Goal: Transaction & Acquisition: Purchase product/service

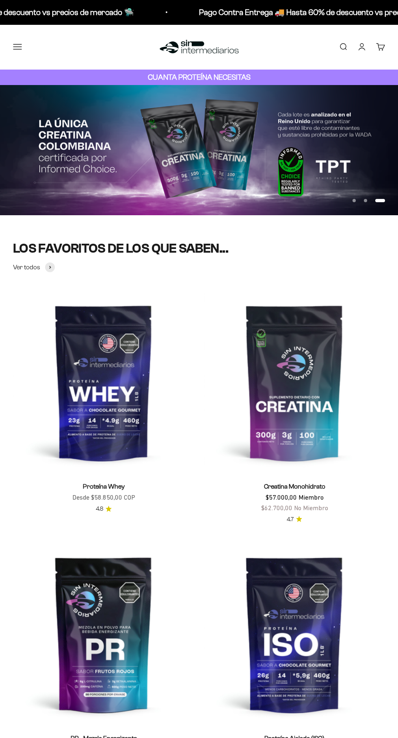
click at [17, 47] on button "Menú" at bounding box center [17, 46] width 9 height 9
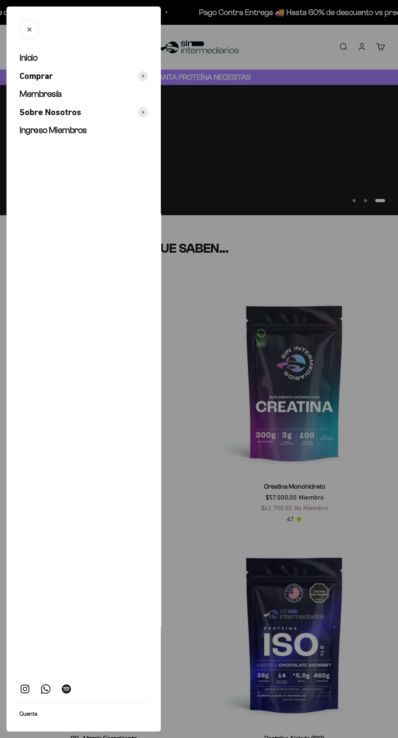
click at [89, 135] on link "Ingreso Miembros" at bounding box center [84, 130] width 128 height 12
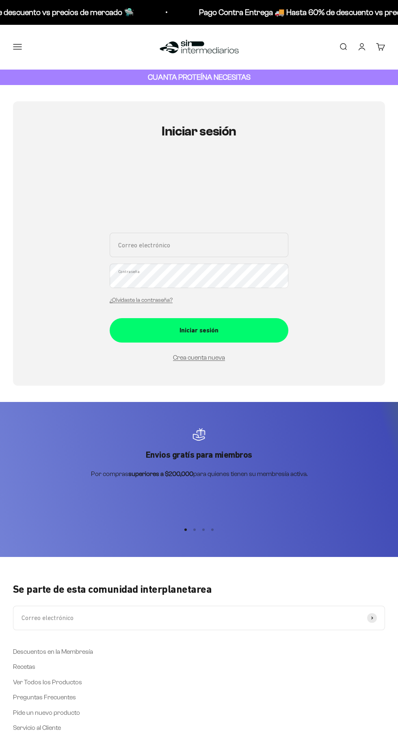
click at [214, 246] on input "Correo electrónico" at bounding box center [199, 245] width 179 height 24
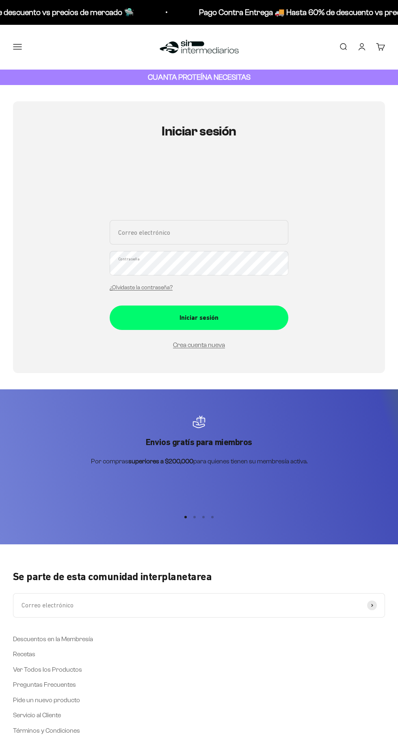
type input "paula.paradojicamente@gmail.com"
click at [110, 305] on button "Iniciar sesión" at bounding box center [199, 317] width 179 height 24
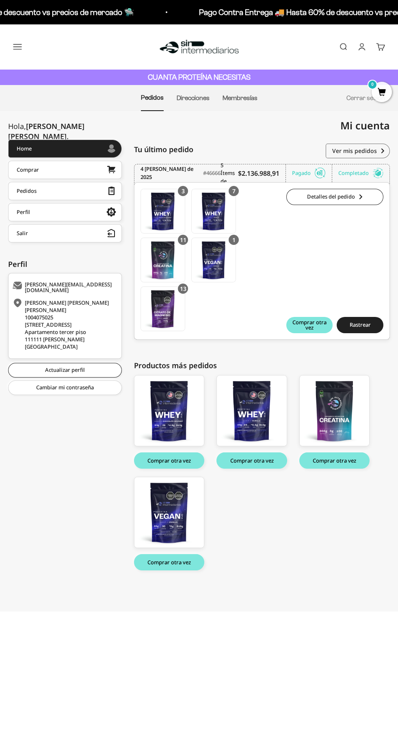
click at [388, 85] on span "0" at bounding box center [382, 92] width 20 height 20
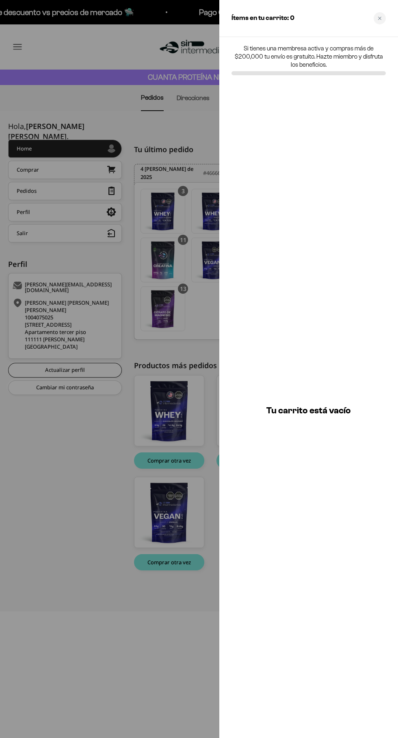
click at [59, 590] on div at bounding box center [199, 369] width 398 height 738
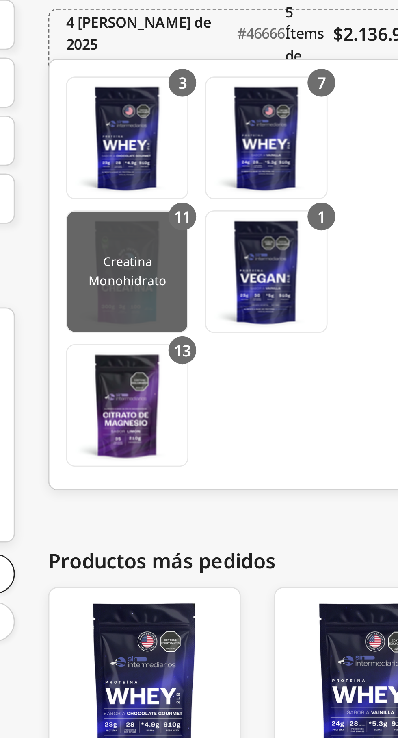
click at [168, 261] on img at bounding box center [163, 260] width 44 height 44
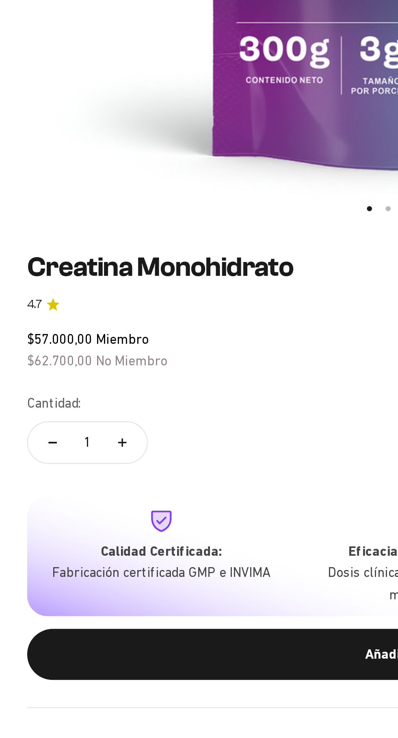
click at [47, 489] on button "Aumentar cantidad" at bounding box center [59, 488] width 24 height 20
click at [59, 487] on icon "Aumentar cantidad" at bounding box center [59, 488] width 4 height 4
click at [59, 488] on icon "Aumentar cantidad" at bounding box center [59, 488] width 0 height 4
click at [63, 487] on button "Aumentar cantidad" at bounding box center [59, 488] width 24 height 20
click at [64, 487] on button "Aumentar cantidad" at bounding box center [59, 488] width 24 height 20
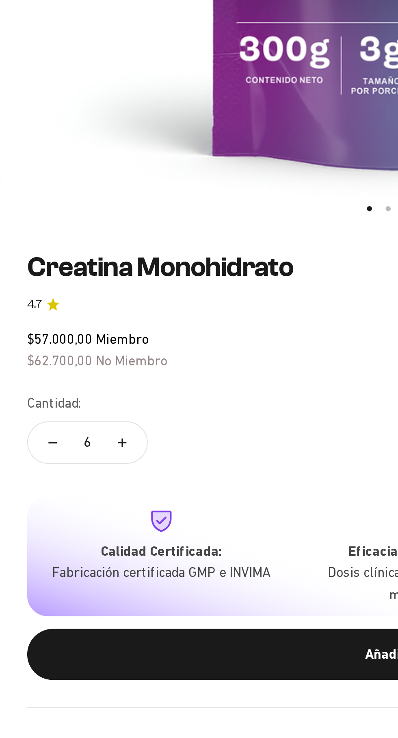
click at [61, 488] on button "Aumentar cantidad" at bounding box center [59, 488] width 24 height 20
click at [59, 488] on icon "Aumentar cantidad" at bounding box center [59, 488] width 4 height 4
click at [63, 490] on button "Aumentar cantidad" at bounding box center [59, 488] width 24 height 20
type input "10"
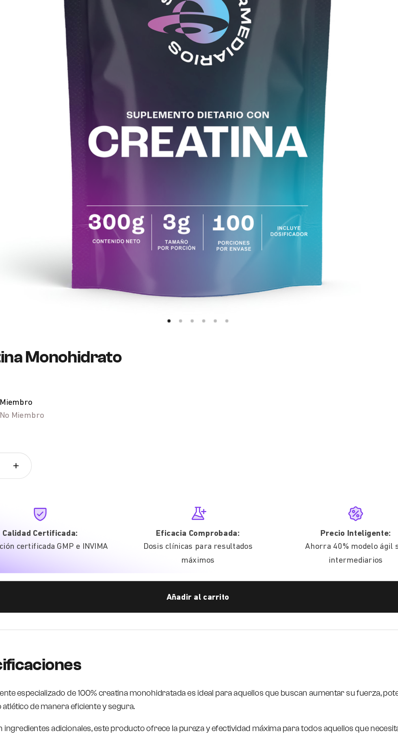
scroll to position [100, 0]
click at [218, 588] on div "Añadir al carrito" at bounding box center [199, 589] width 340 height 11
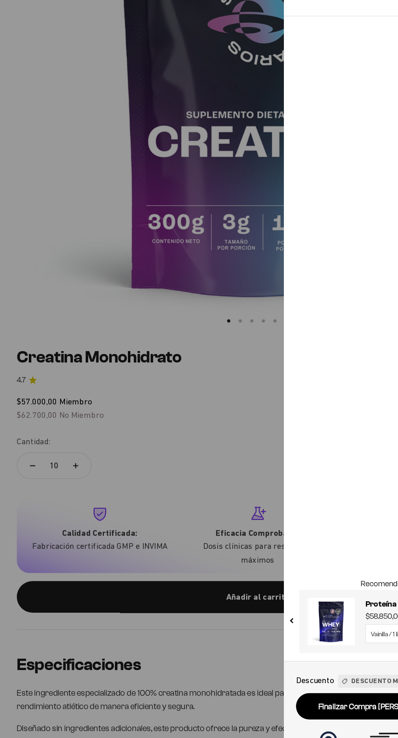
click at [68, 329] on div at bounding box center [199, 369] width 398 height 738
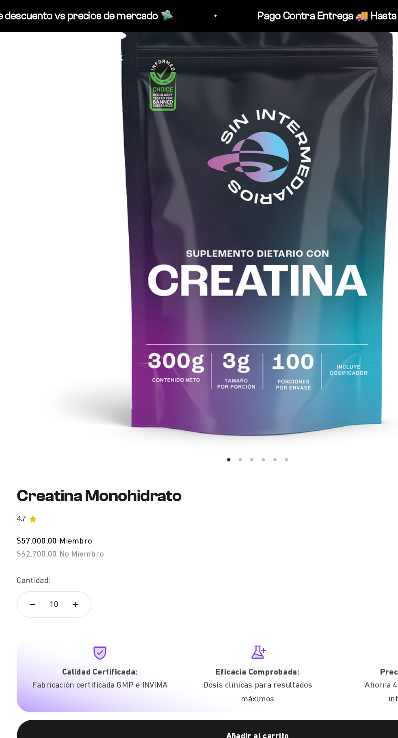
scroll to position [0, 0]
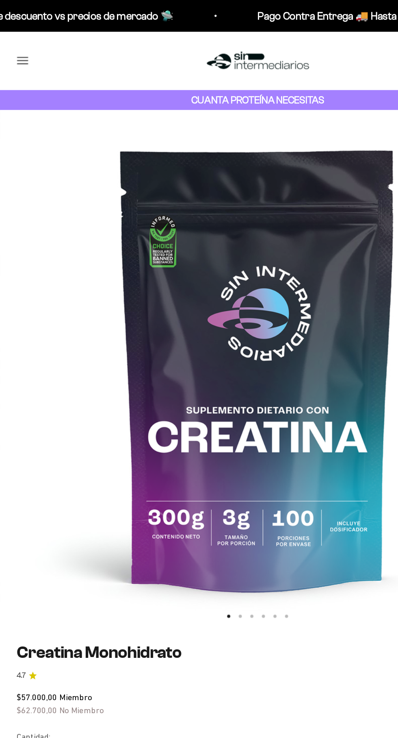
click at [13, 48] on button "Menú" at bounding box center [17, 46] width 9 height 9
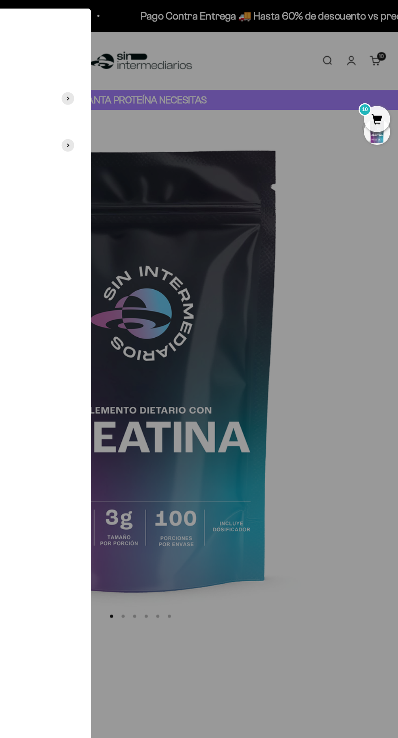
click at [351, 416] on div at bounding box center [199, 369] width 398 height 738
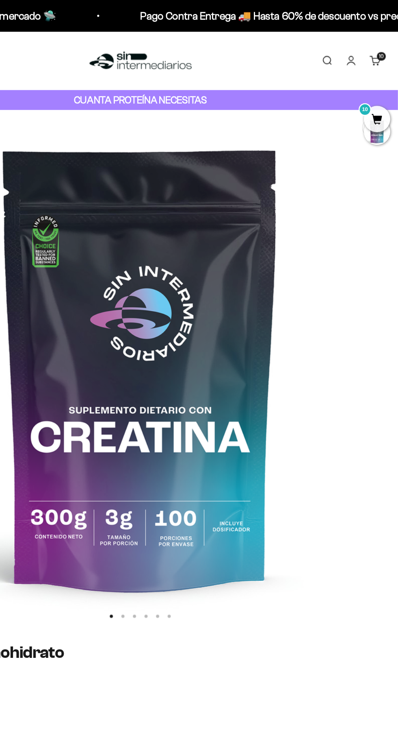
click at [341, 44] on link "Buscar" at bounding box center [343, 46] width 9 height 9
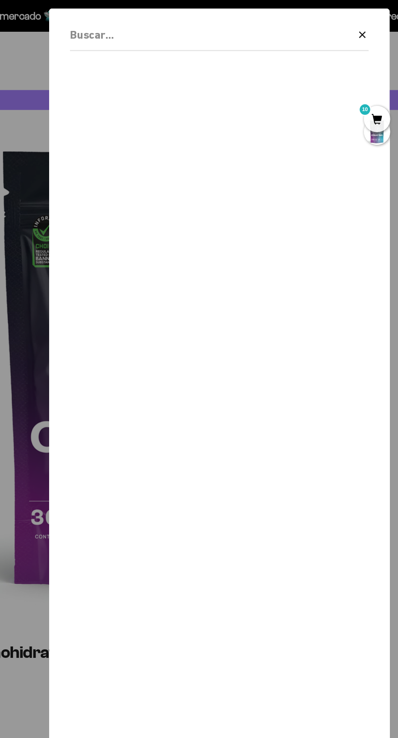
click at [274, 12] on div "Borrar Cerrar" at bounding box center [259, 369] width 263 height 725
click at [267, 22] on input "Buscar" at bounding box center [239, 27] width 189 height 14
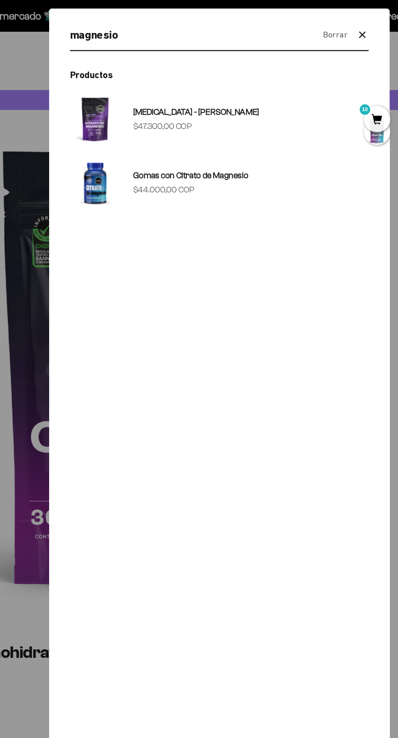
type input "magnesio"
click at [300, 90] on link "Citrato de Magnesio - Sabor Limón Precio de oferta $47.300,00 COP" at bounding box center [260, 91] width 231 height 39
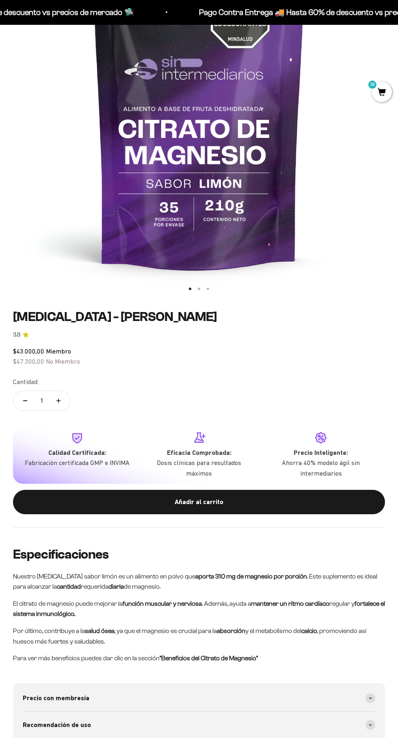
click at [59, 401] on icon "Aumentar cantidad" at bounding box center [59, 401] width 4 height 0
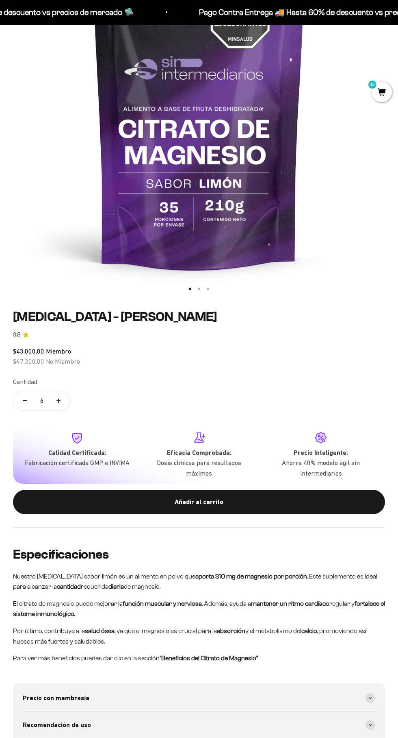
click at [59, 401] on icon "Aumentar cantidad" at bounding box center [59, 401] width 4 height 0
type input "10"
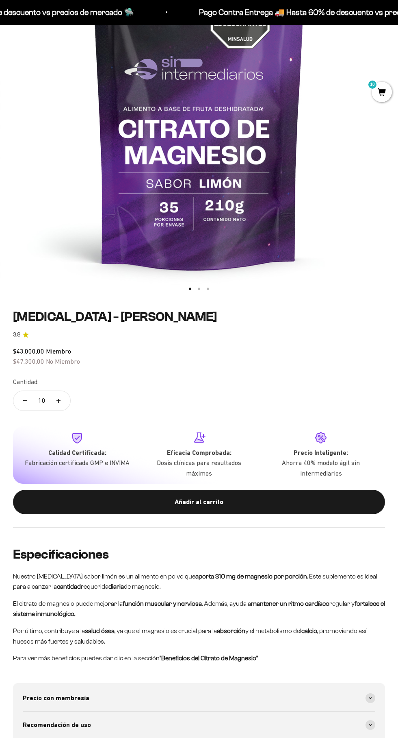
click at [232, 502] on div "Añadir al carrito" at bounding box center [199, 501] width 340 height 11
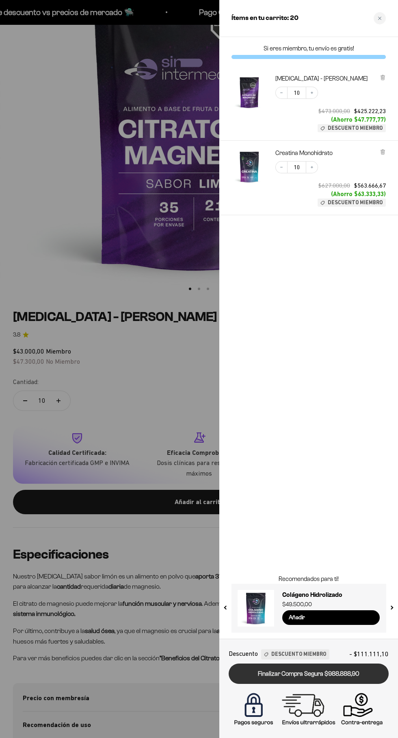
click at [360, 677] on link "Finalizar Compra Segura $988.888,90" at bounding box center [309, 673] width 160 height 21
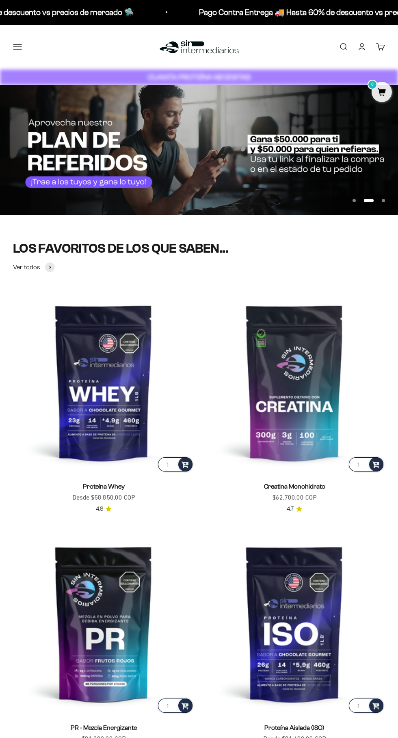
click at [21, 50] on button "Menú" at bounding box center [17, 46] width 9 height 9
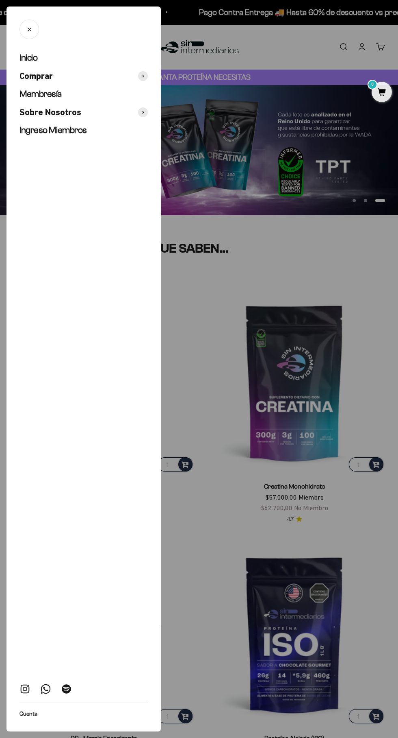
click at [387, 48] on div at bounding box center [199, 369] width 398 height 738
click at [377, 49] on link "Carrito 0" at bounding box center [381, 46] width 9 height 9
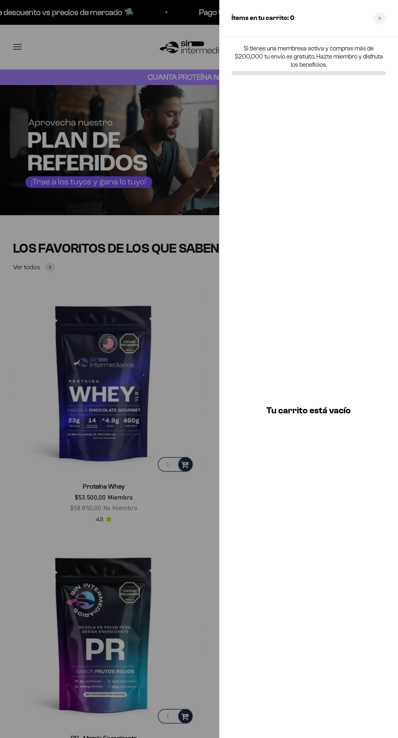
click at [39, 502] on div at bounding box center [199, 369] width 398 height 738
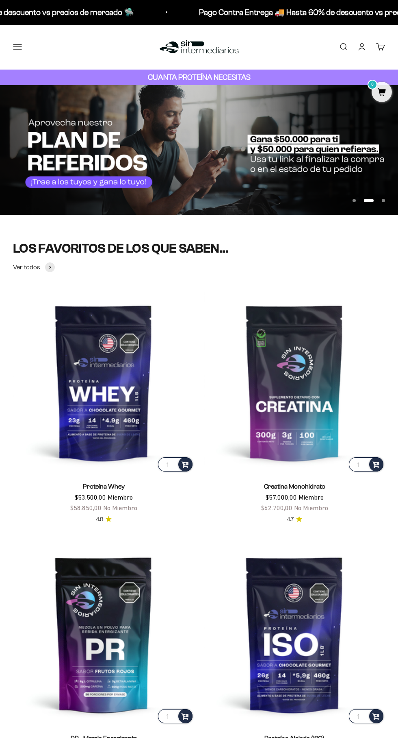
click at [18, 46] on button "Menú" at bounding box center [17, 46] width 9 height 9
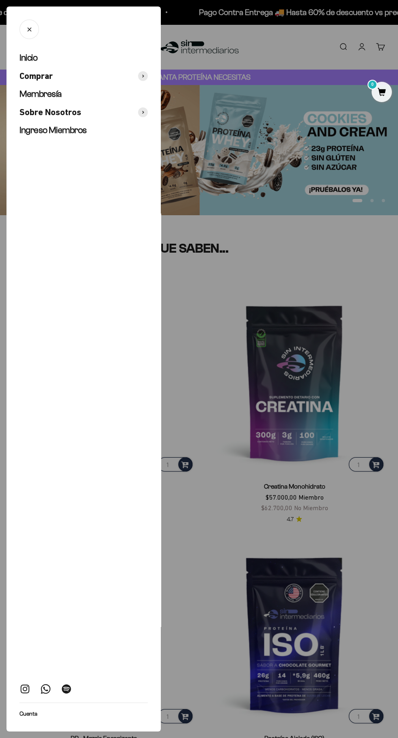
click at [143, 76] on icon at bounding box center [142, 76] width 1 height 2
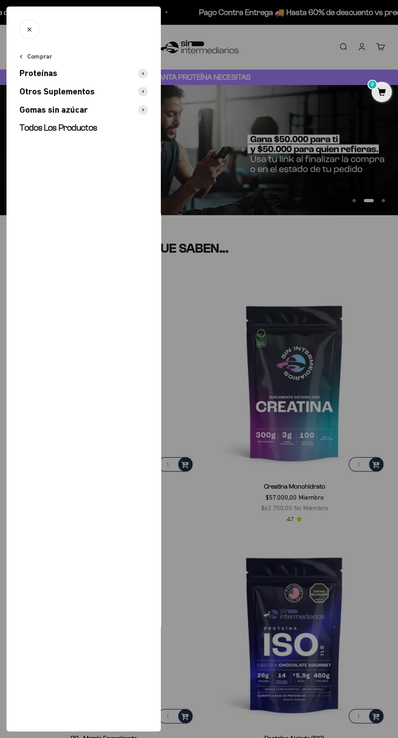
click at [30, 55] on button "Comprar" at bounding box center [36, 56] width 33 height 9
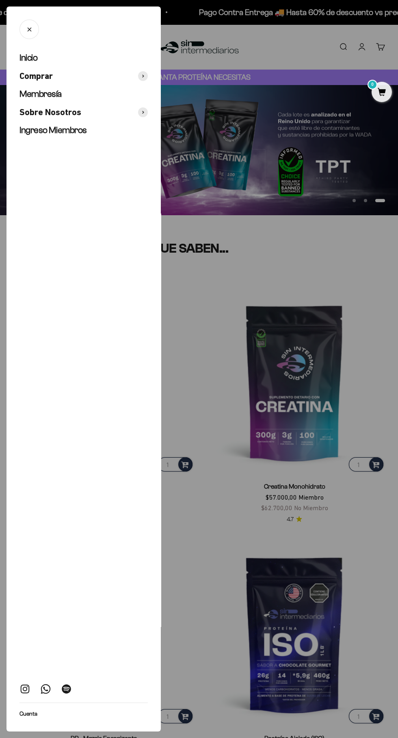
click at [86, 130] on span "Ingreso Miembros" at bounding box center [54, 130] width 68 height 10
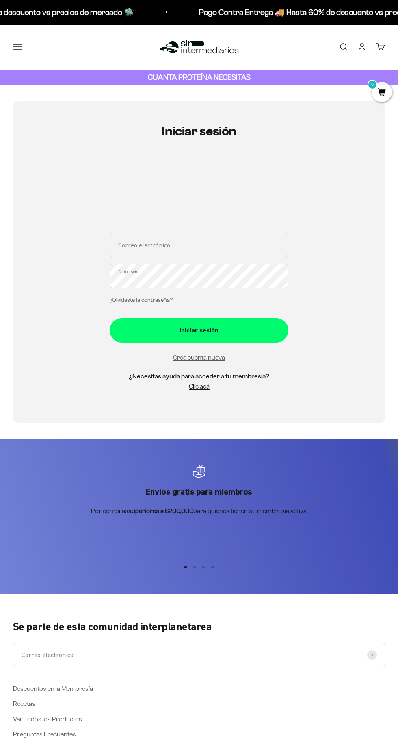
click at [210, 248] on input "Correo electrónico" at bounding box center [199, 245] width 179 height 24
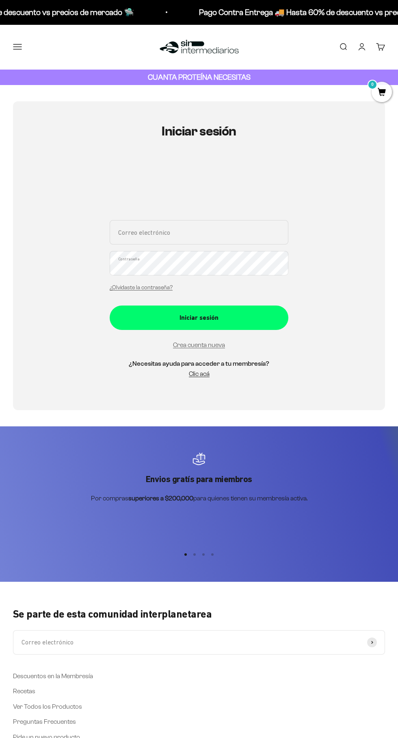
type input "[PERSON_NAME][EMAIL_ADDRESS][DOMAIN_NAME]"
click at [110, 305] on button "Iniciar sesión" at bounding box center [199, 317] width 179 height 24
